Goal: Entertainment & Leisure: Browse casually

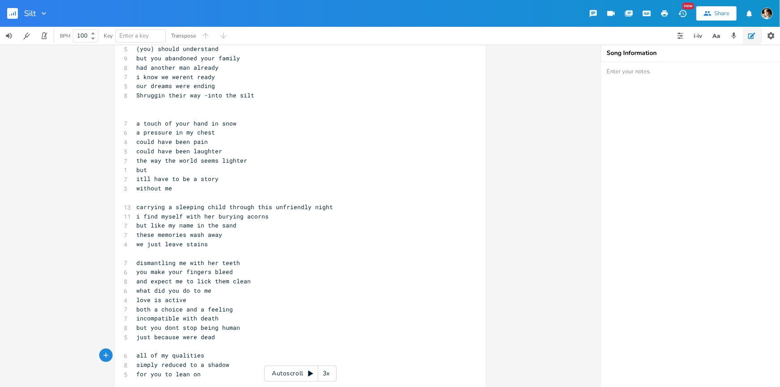
scroll to position [68, 0]
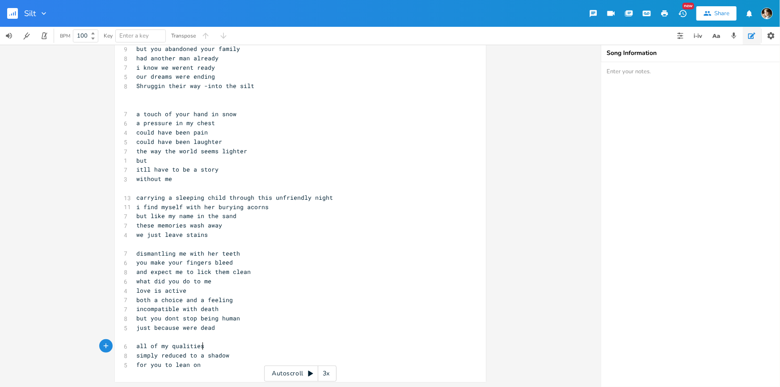
click at [231, 355] on pre "simply reduced to a shadow" at bounding box center [296, 355] width 323 height 9
click at [191, 354] on span "simply reduced to a shadow" at bounding box center [182, 356] width 93 height 8
click at [194, 354] on span "simply reduced to a shadow" at bounding box center [182, 356] width 93 height 8
click at [202, 364] on pre "for you to lean on" at bounding box center [296, 364] width 323 height 9
click at [192, 353] on span "simply reduced to a shadow" at bounding box center [182, 356] width 93 height 8
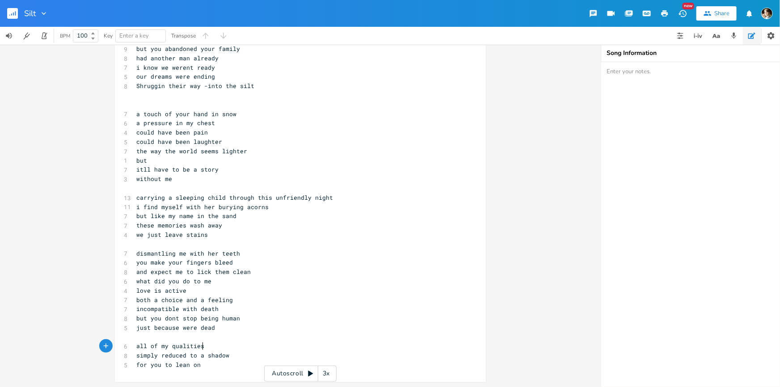
click at [207, 349] on pre "all of my qualities" at bounding box center [296, 346] width 323 height 9
click at [235, 353] on pre "simply reduced to a shadow" at bounding box center [296, 355] width 323 height 9
click at [215, 362] on pre "for you to lean on" at bounding box center [296, 364] width 323 height 9
click at [238, 358] on pre "simply reduced to a shadow" at bounding box center [296, 355] width 323 height 9
click at [219, 364] on pre "for you to lean on" at bounding box center [296, 364] width 323 height 9
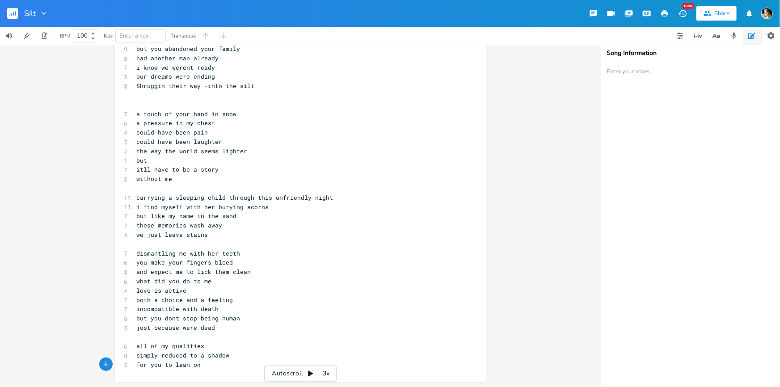
click at [238, 355] on pre "simply reduced to a shadow" at bounding box center [296, 355] width 323 height 9
